Goal: Information Seeking & Learning: Learn about a topic

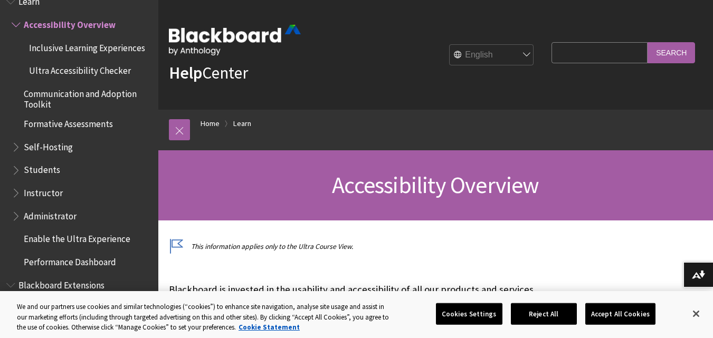
click at [65, 164] on span "Students" at bounding box center [82, 171] width 140 height 18
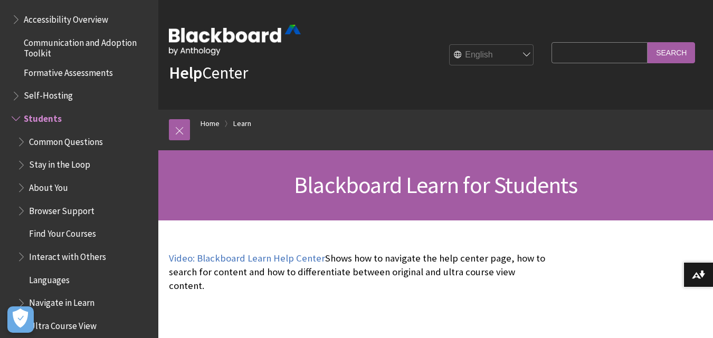
scroll to position [922, 0]
click at [99, 141] on span "Common Questions" at bounding box center [66, 141] width 74 height 14
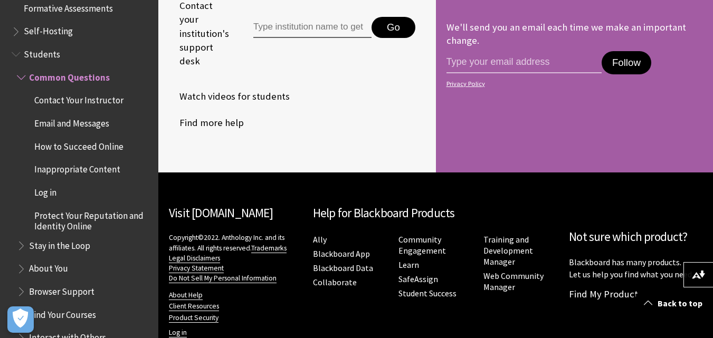
scroll to position [983, 0]
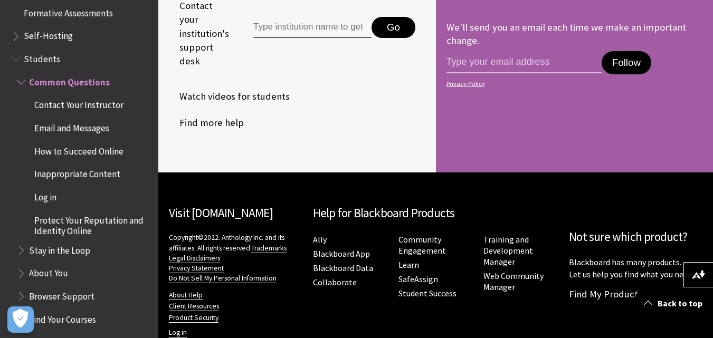
click at [47, 58] on span "Students" at bounding box center [42, 57] width 36 height 14
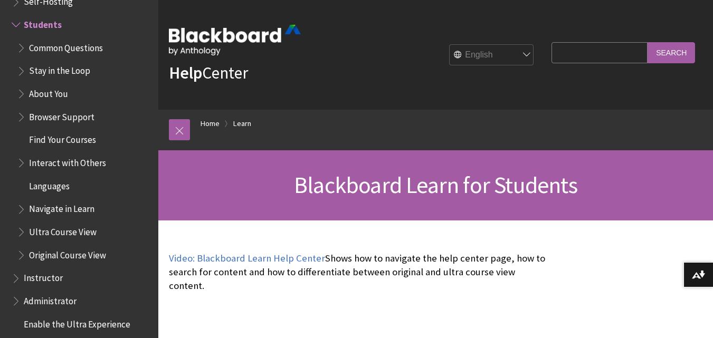
click at [571, 50] on input "Search Query" at bounding box center [600, 52] width 96 height 21
type input "RECORDING"
click at [648, 42] on input "Search" at bounding box center [672, 52] width 48 height 21
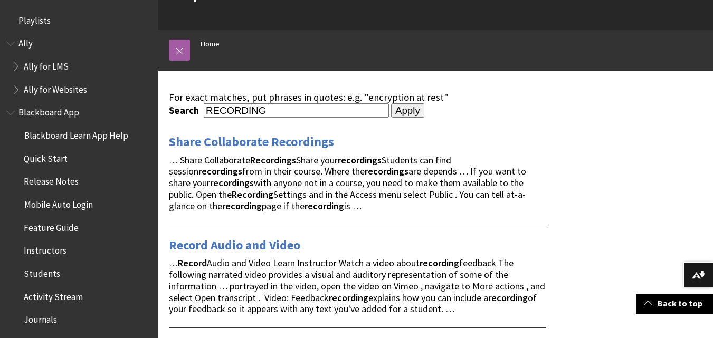
scroll to position [79, 0]
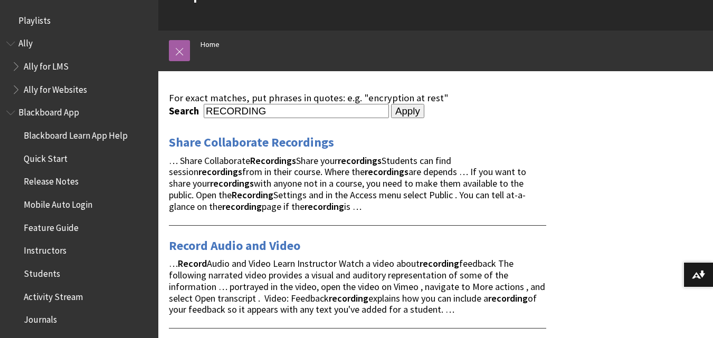
click at [440, 167] on span "… Share Collaborate Recordings Share your recordings Students can find session …" at bounding box center [347, 184] width 357 height 58
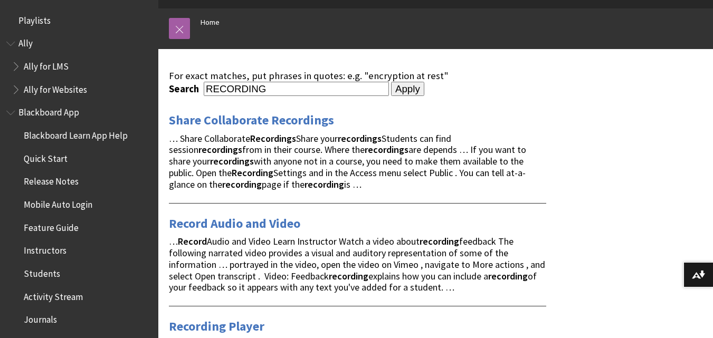
scroll to position [0, 0]
